Goal: Transaction & Acquisition: Purchase product/service

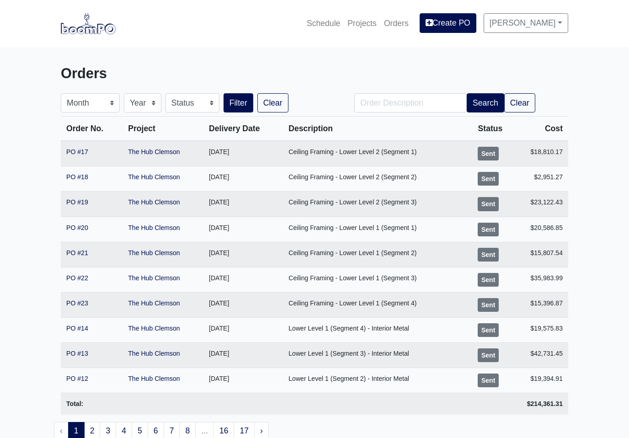
click at [362, 27] on link "Projects" at bounding box center [362, 23] width 37 height 20
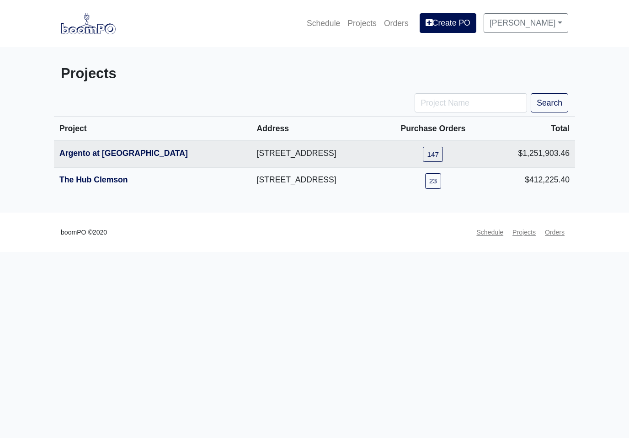
click at [115, 183] on link "The Hub Clemson" at bounding box center [93, 179] width 69 height 9
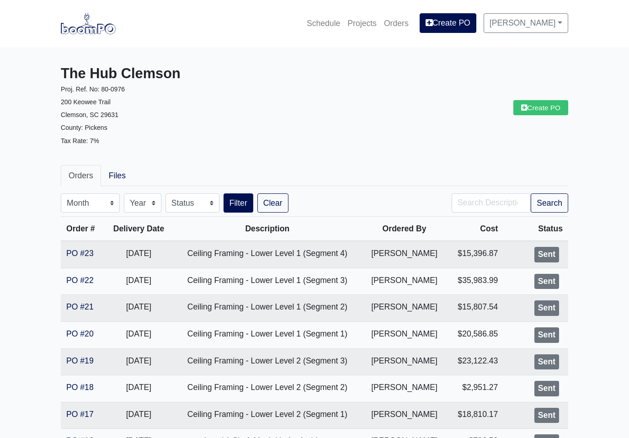
click at [542, 112] on link "Create PO" at bounding box center [540, 107] width 55 height 15
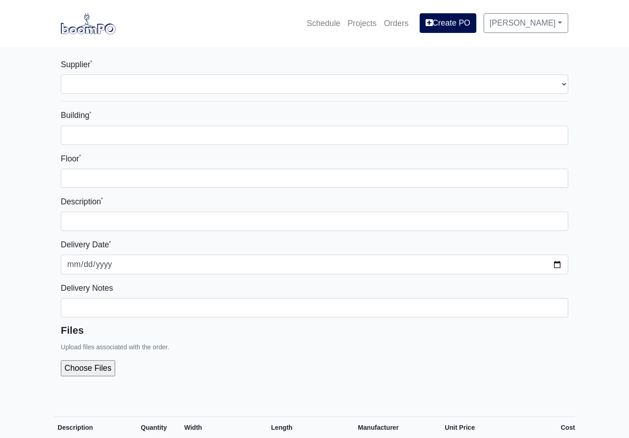
select select
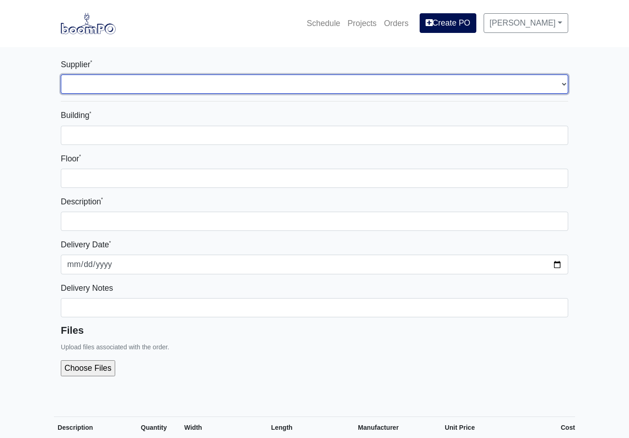
click at [558, 85] on select "Select one... L&W Supply - Simpsonville, SC" at bounding box center [314, 83] width 507 height 19
